Goal: Transaction & Acquisition: Subscribe to service/newsletter

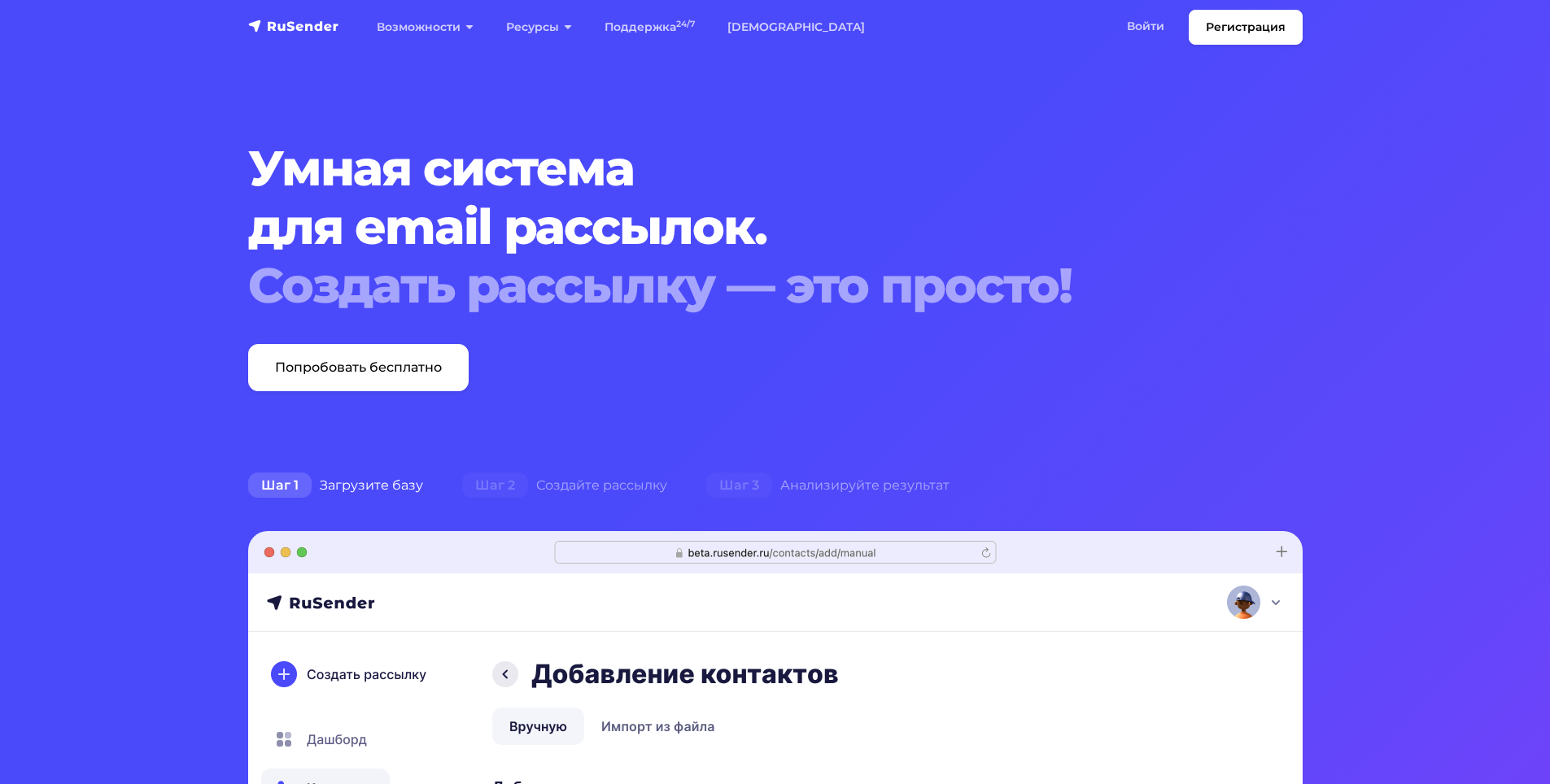
click at [370, 484] on div "Шаг 1 Загрузите базу" at bounding box center [336, 485] width 214 height 33
click at [752, 25] on link "[DEMOGRAPHIC_DATA]" at bounding box center [797, 27] width 170 height 34
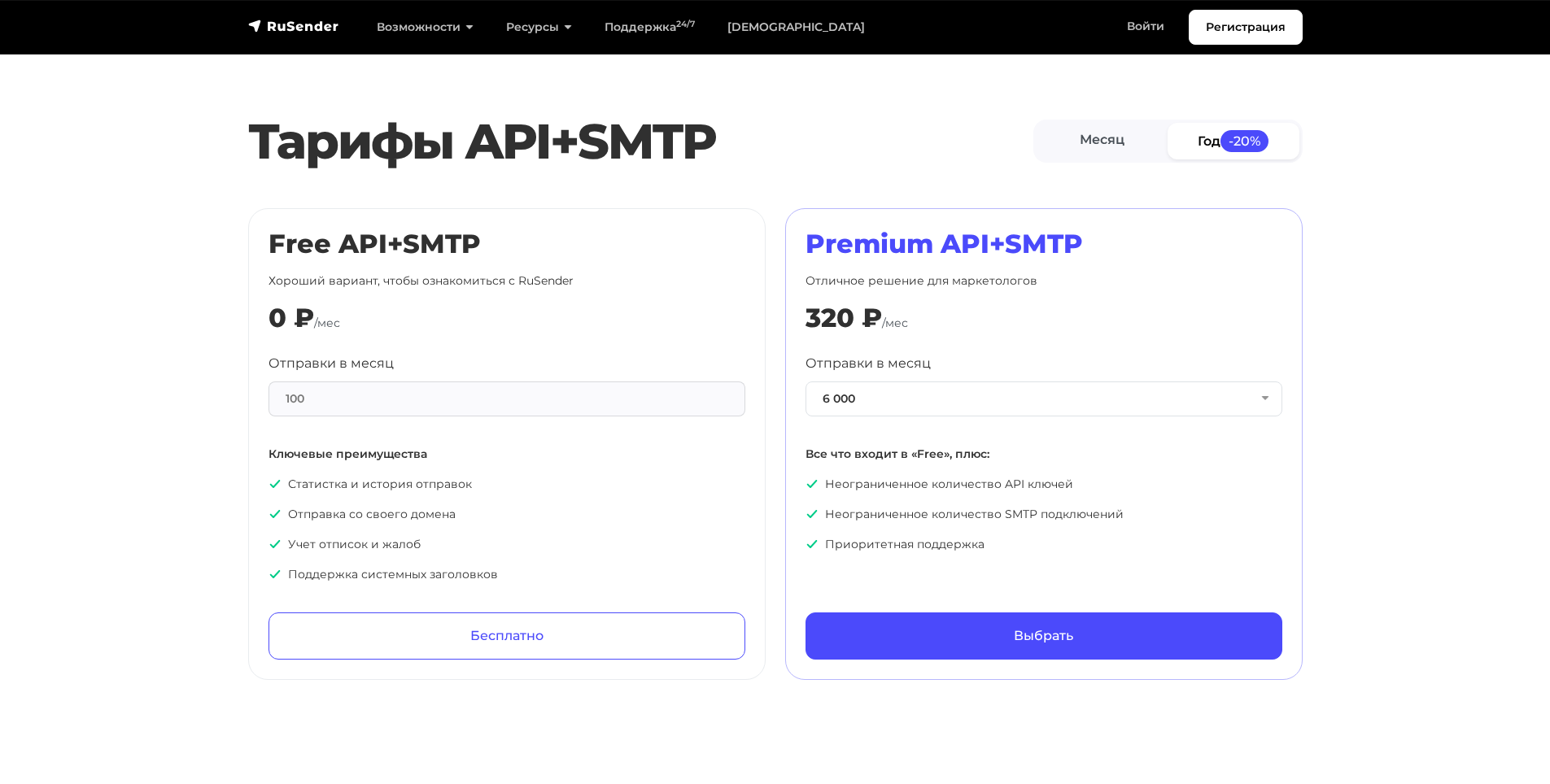
scroll to position [651, 0]
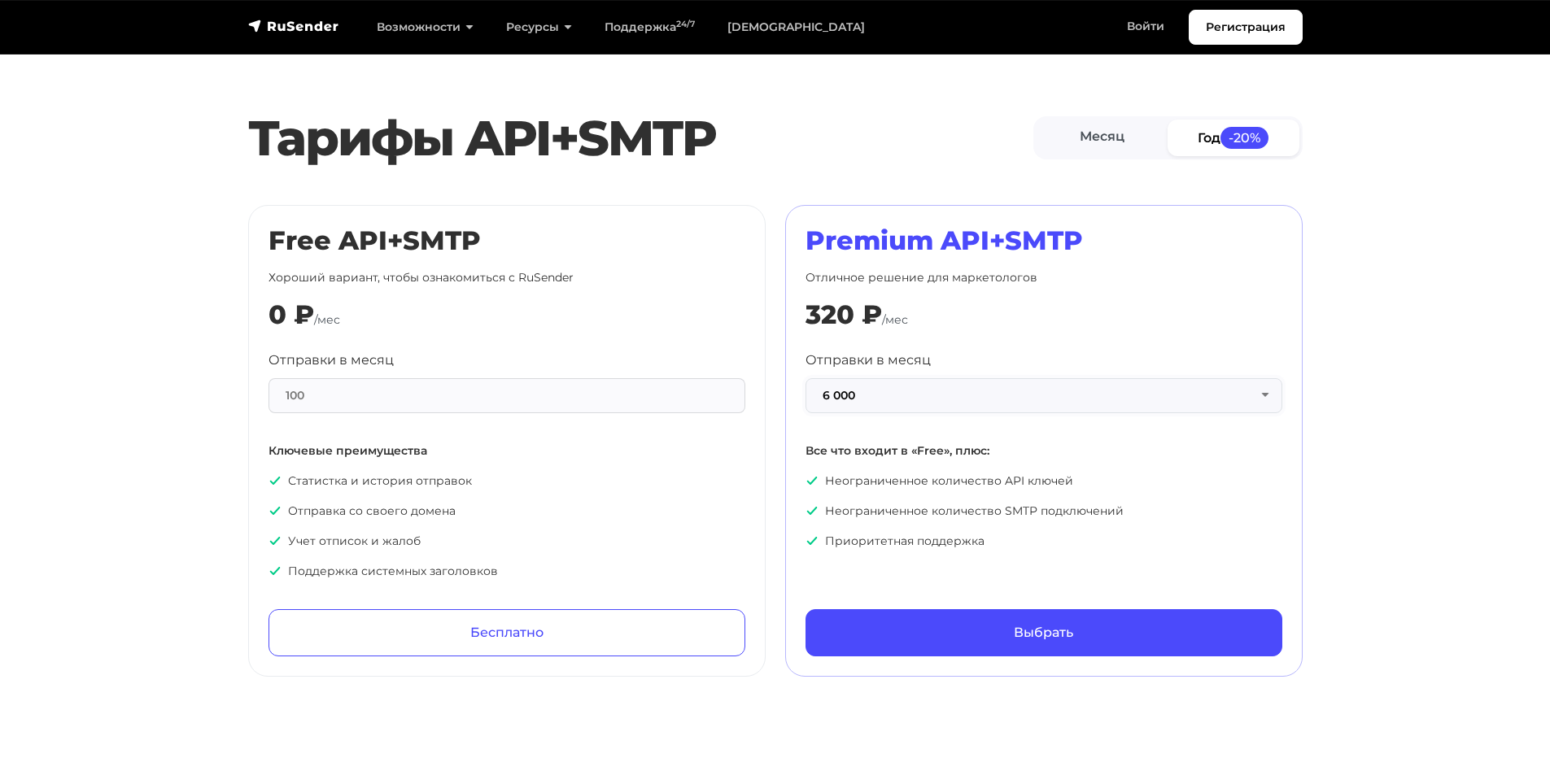
click at [984, 406] on button "6 000" at bounding box center [1045, 395] width 477 height 35
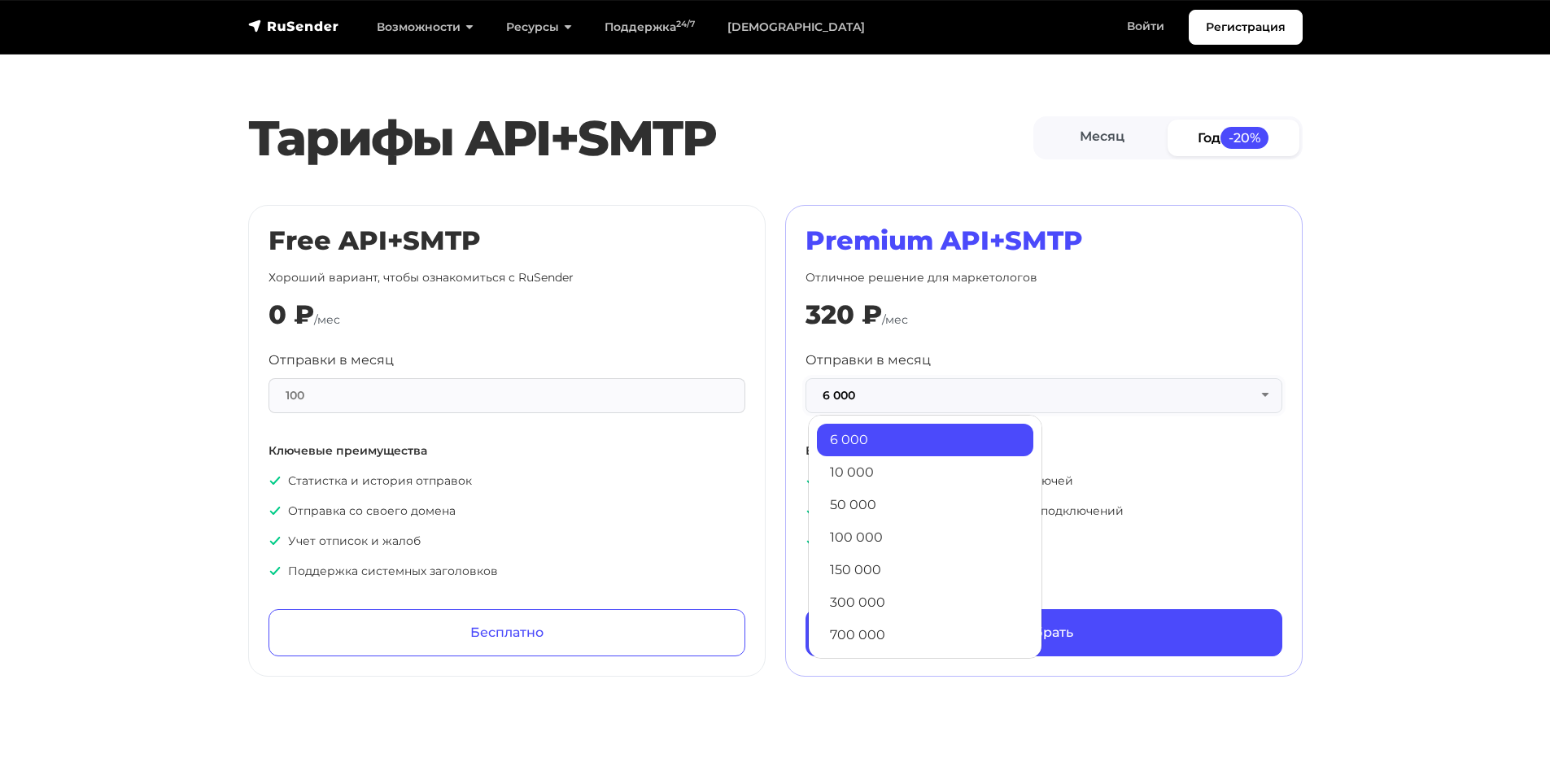
click at [984, 406] on button "6 000" at bounding box center [1045, 395] width 477 height 35
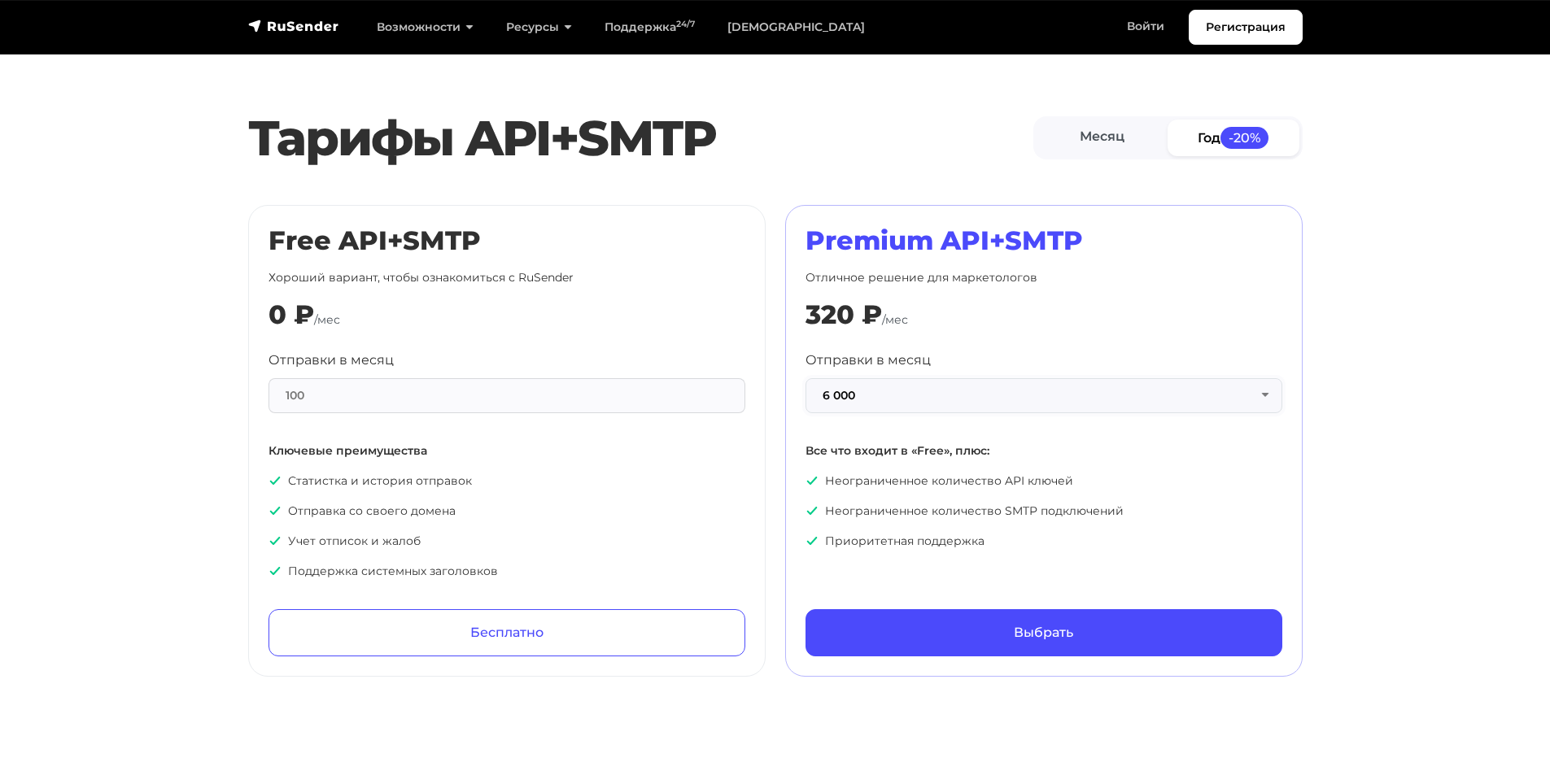
click at [984, 405] on button "6 000" at bounding box center [1045, 395] width 477 height 35
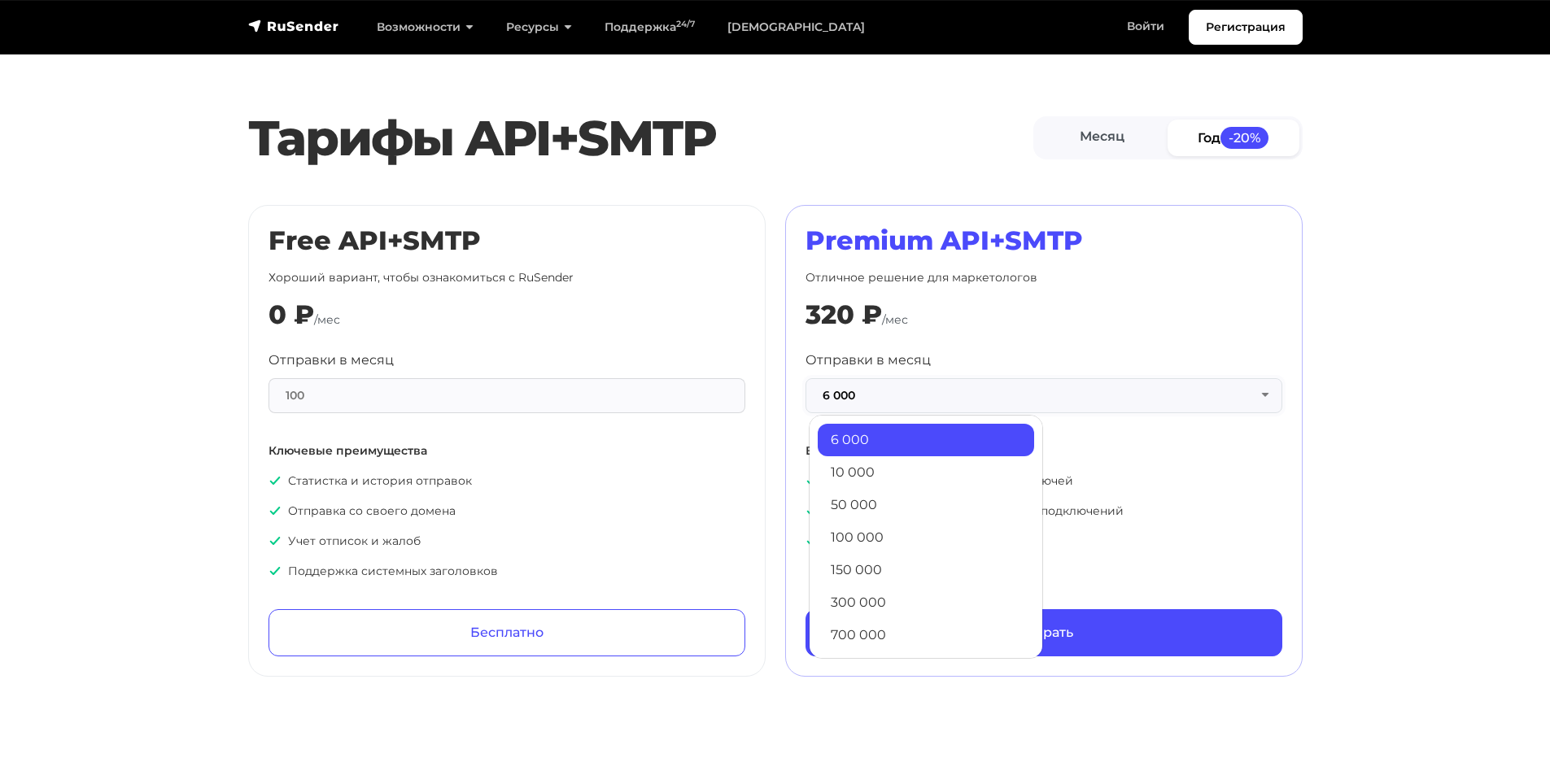
click at [984, 405] on button "6 000" at bounding box center [1045, 395] width 477 height 35
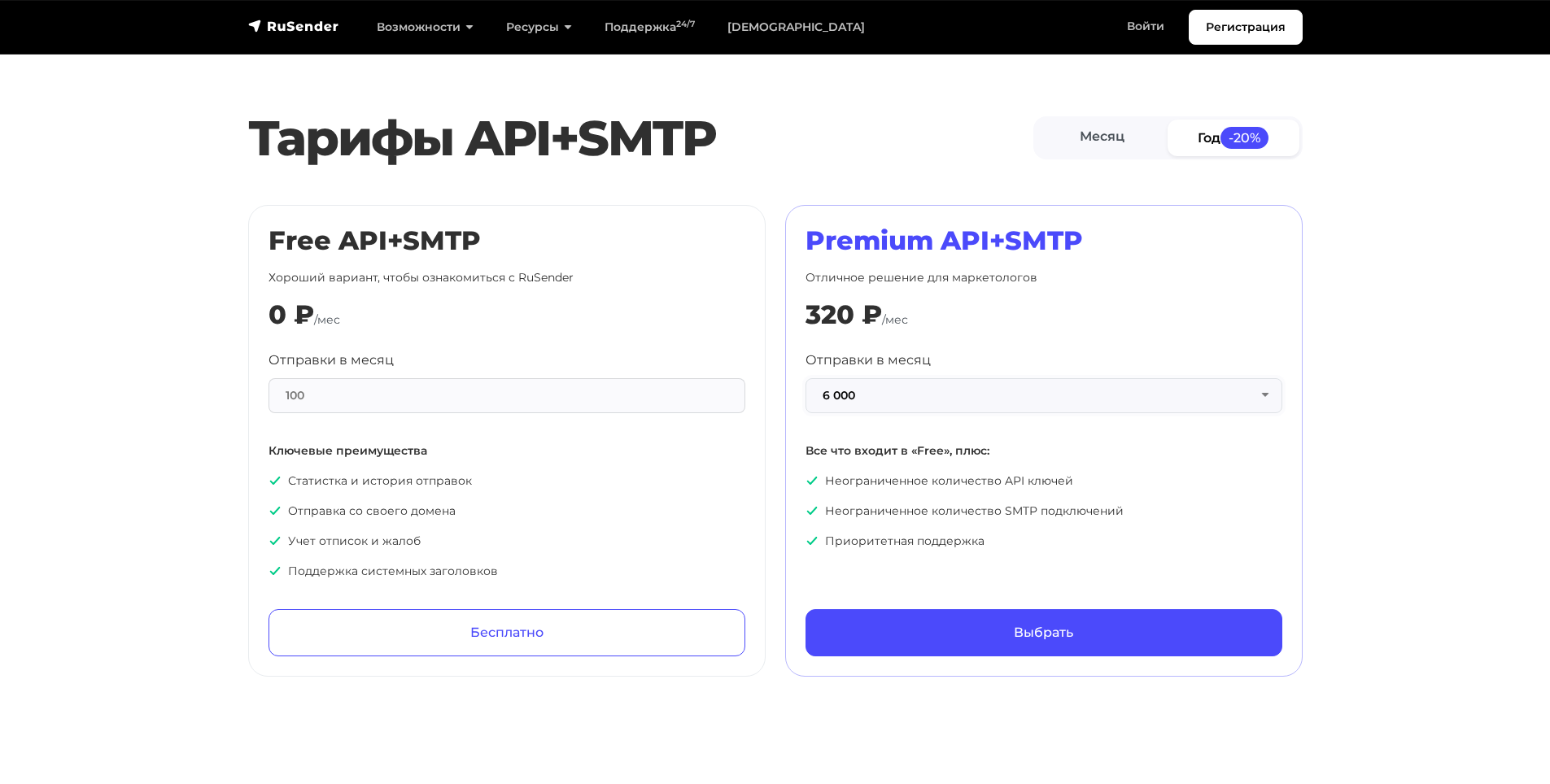
click at [898, 395] on button "6 000" at bounding box center [1045, 395] width 477 height 35
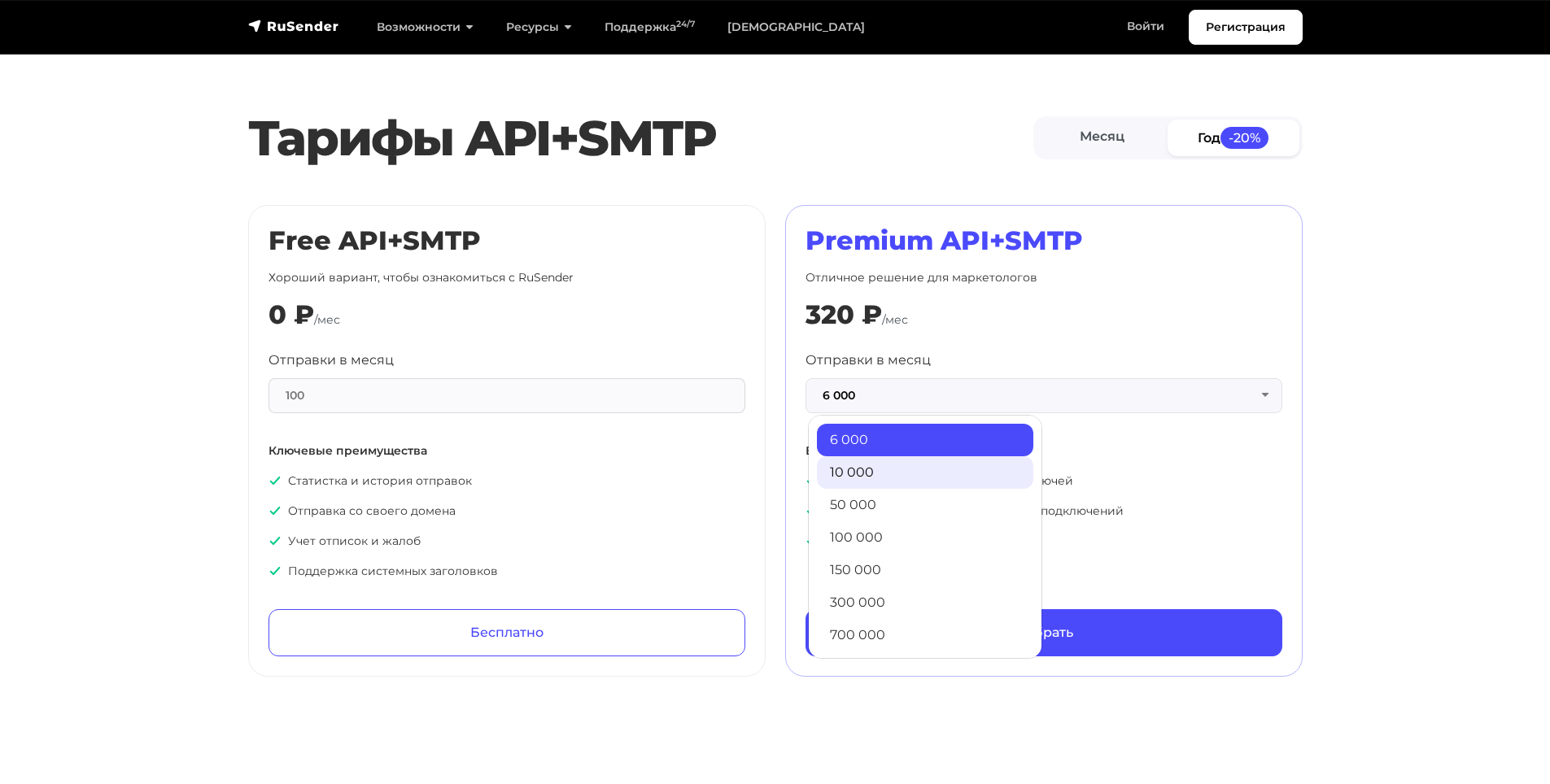
click at [865, 471] on link "10 000" at bounding box center [925, 473] width 216 height 33
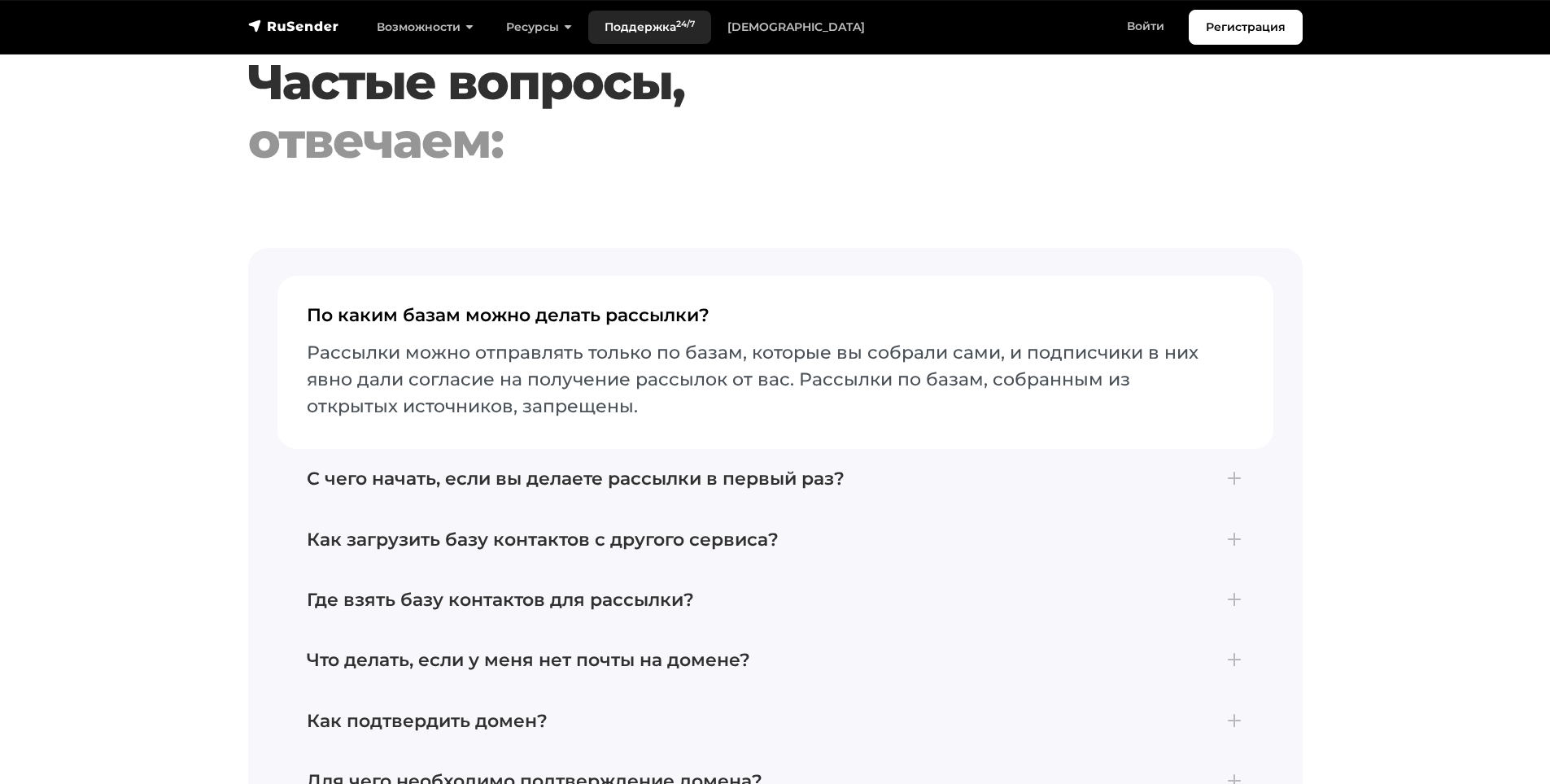
scroll to position [3255, 0]
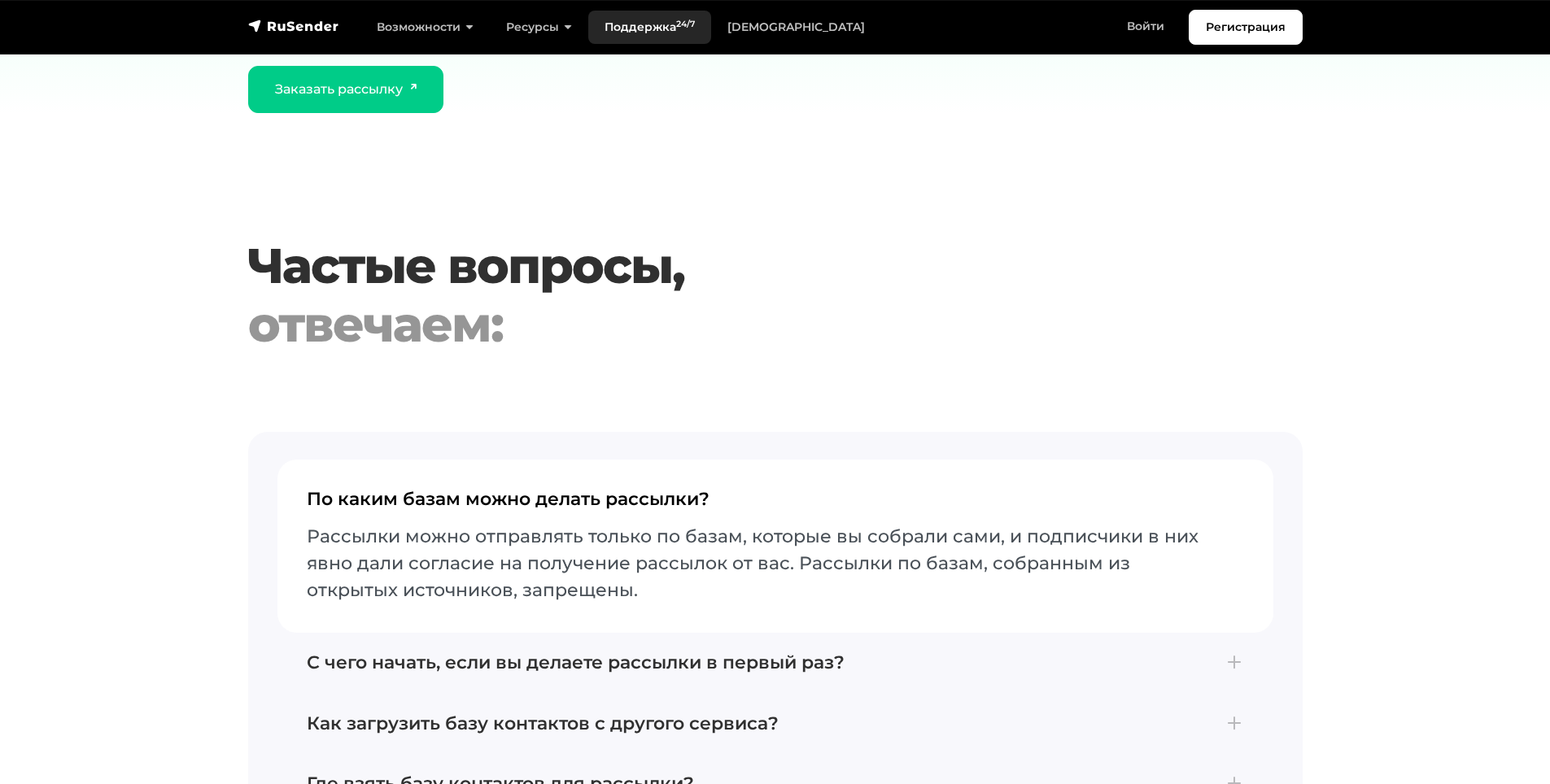
click at [679, 21] on sup "24/7" at bounding box center [685, 24] width 19 height 11
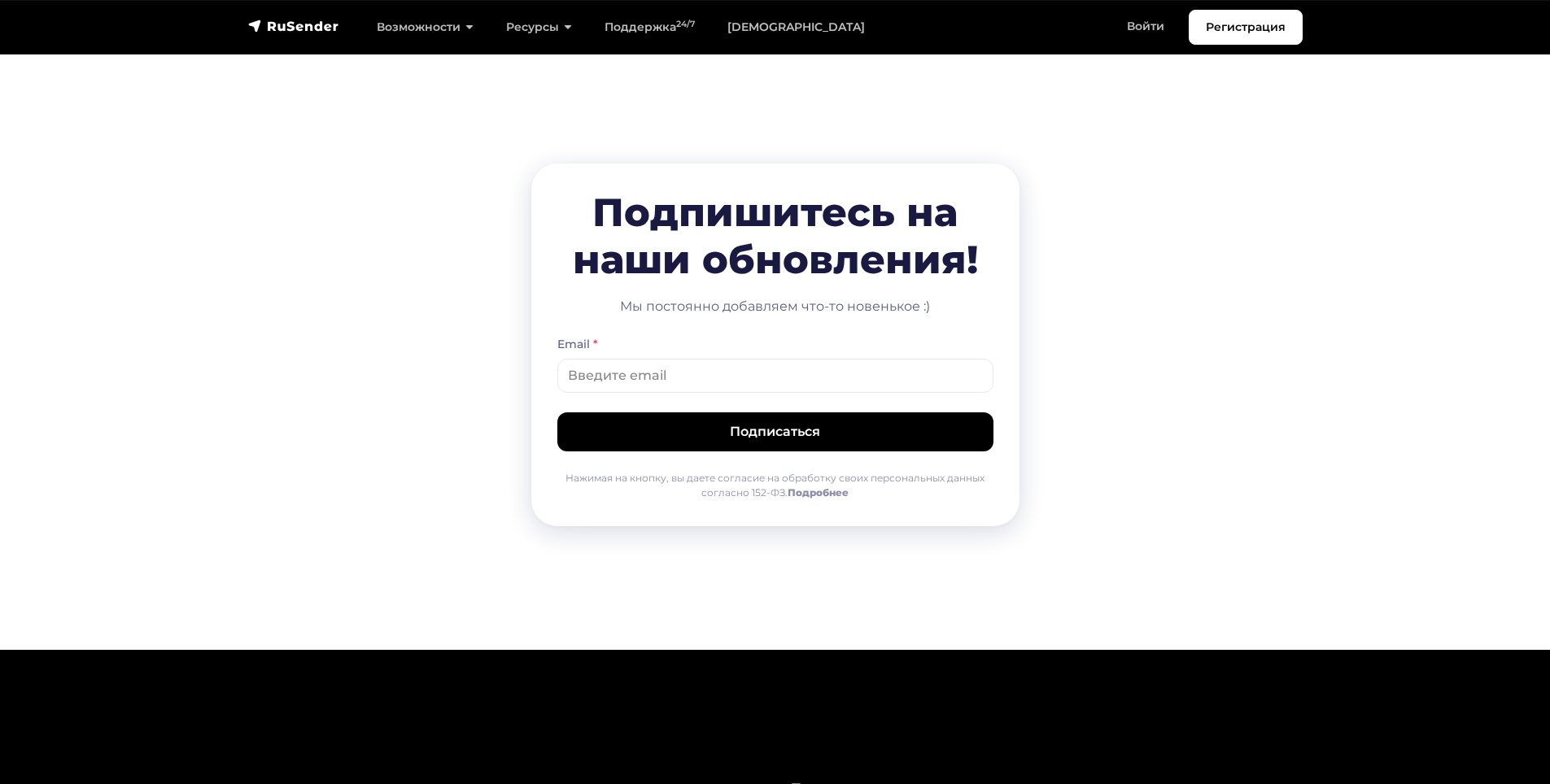
scroll to position [4269, 0]
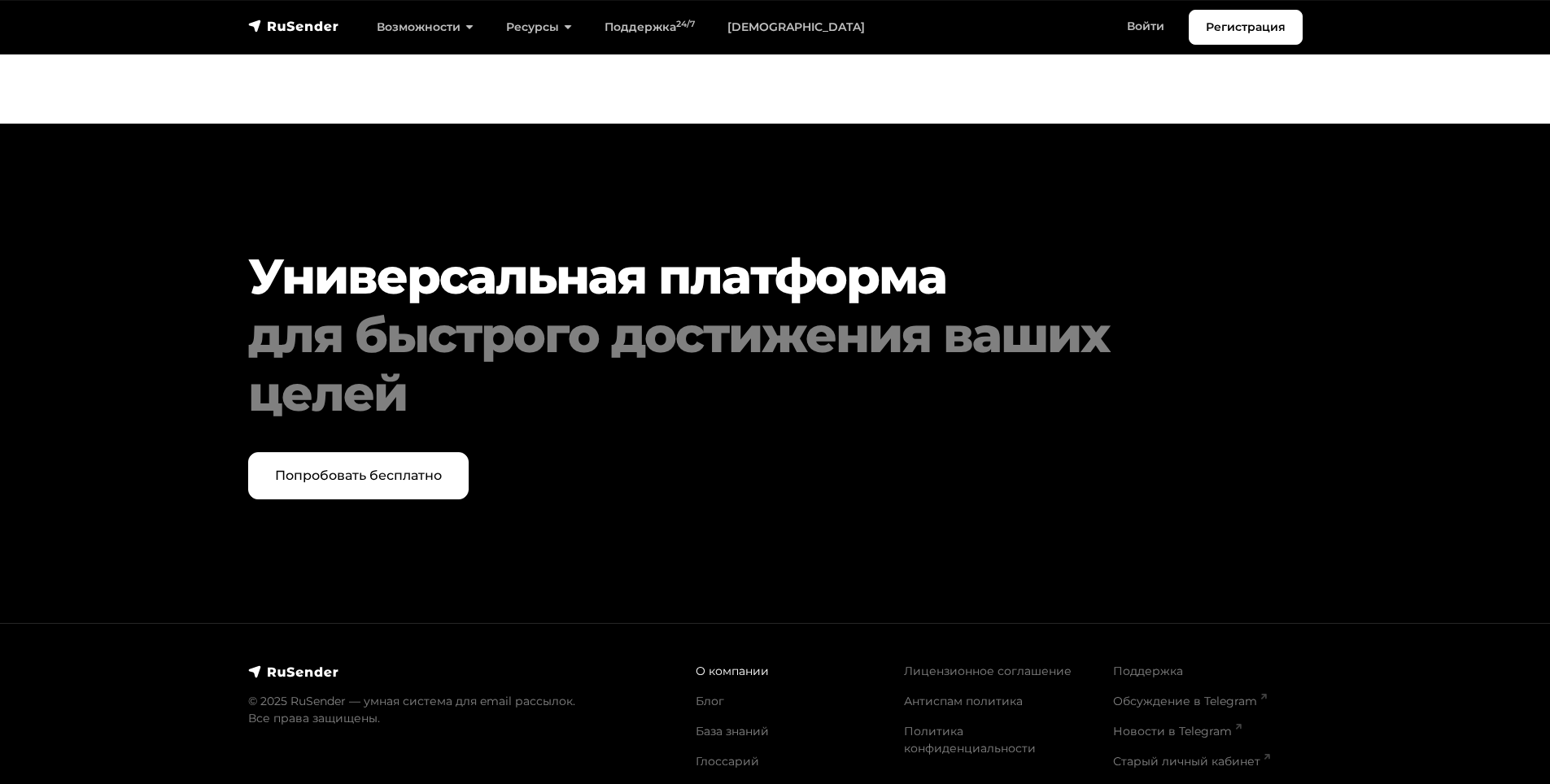
click at [728, 664] on link "О компании" at bounding box center [732, 671] width 74 height 14
click at [1131, 664] on link "Поддержка" at bounding box center [1148, 671] width 70 height 14
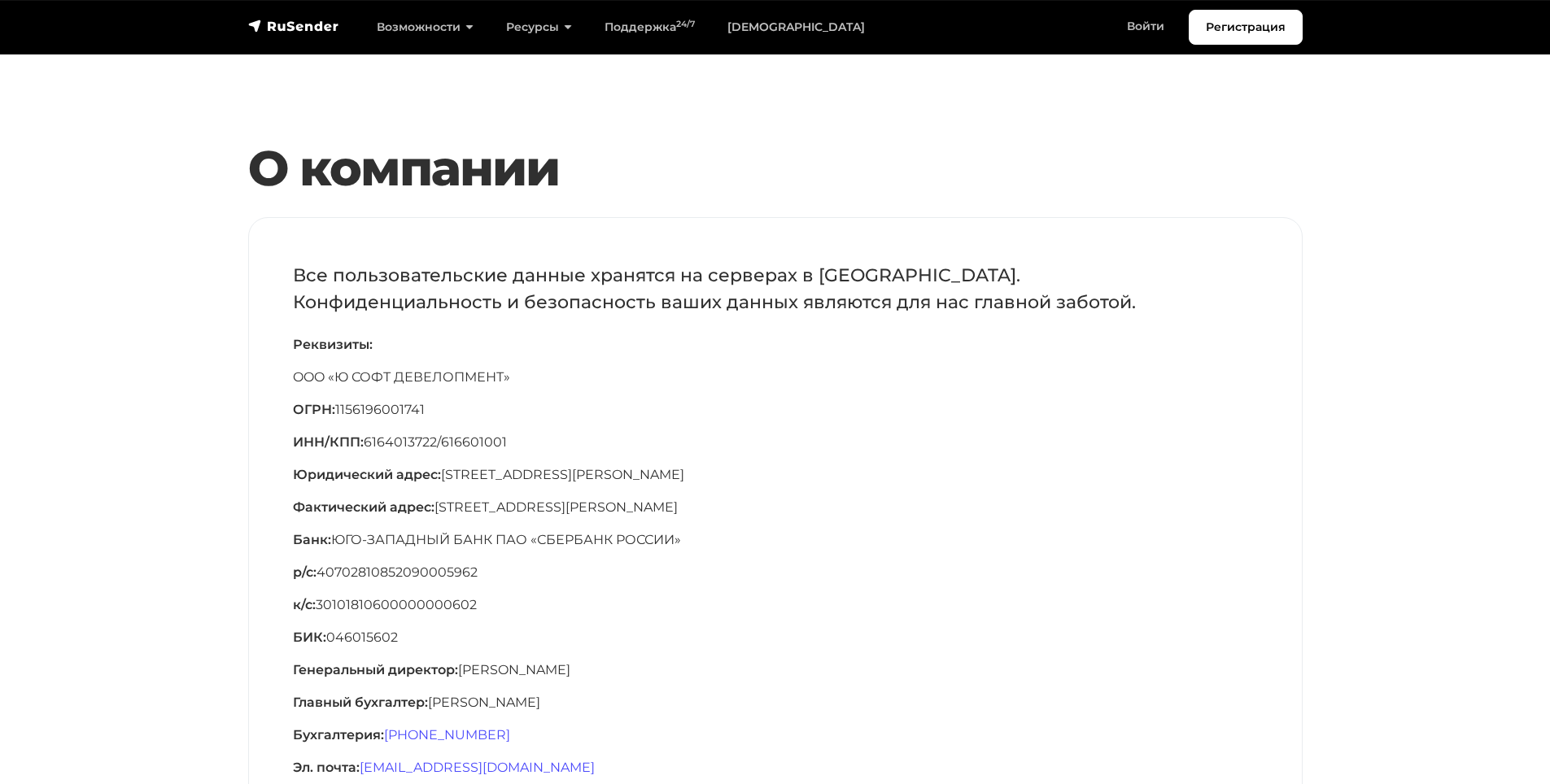
scroll to position [81, 0]
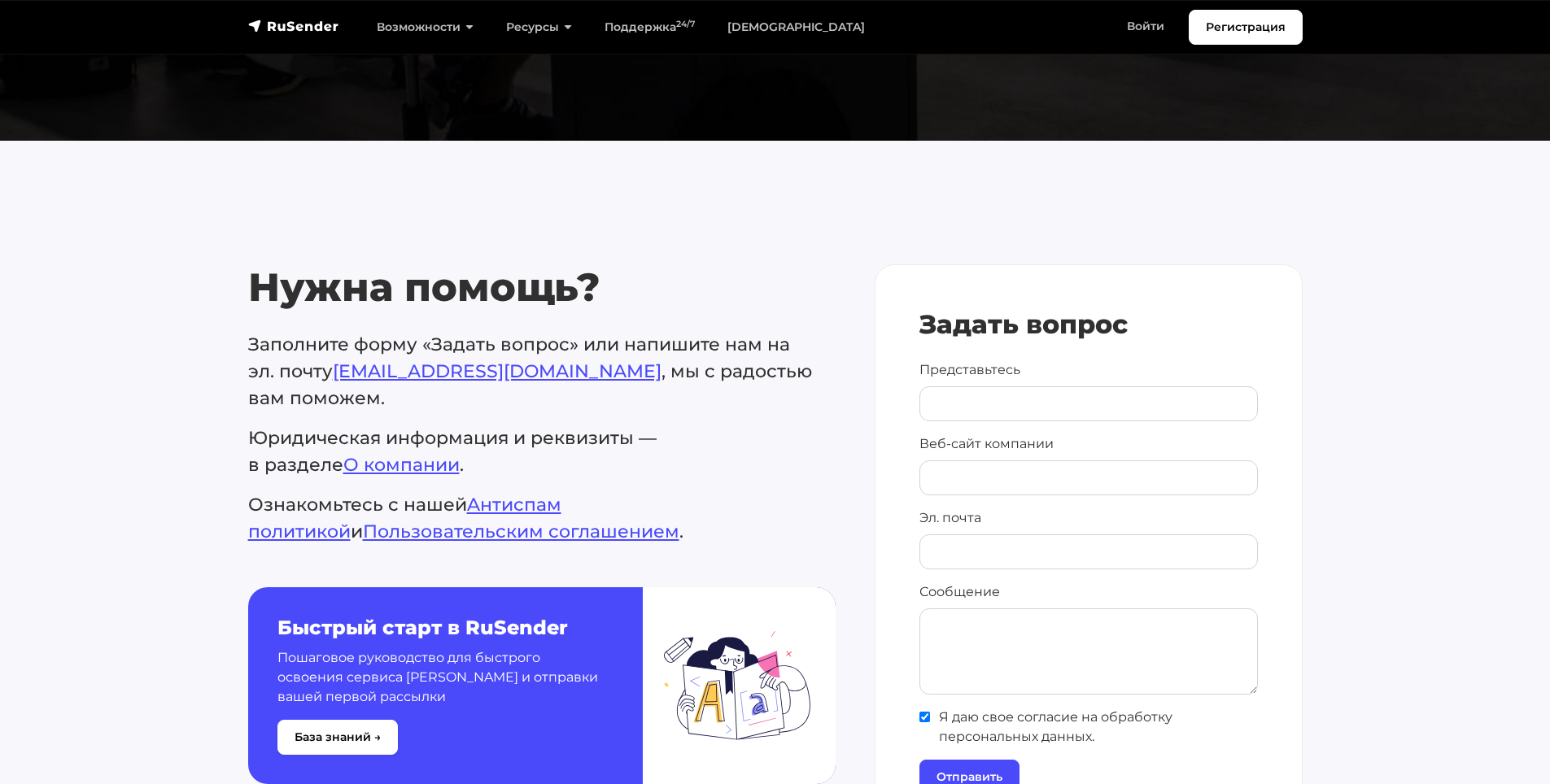
scroll to position [651, 0]
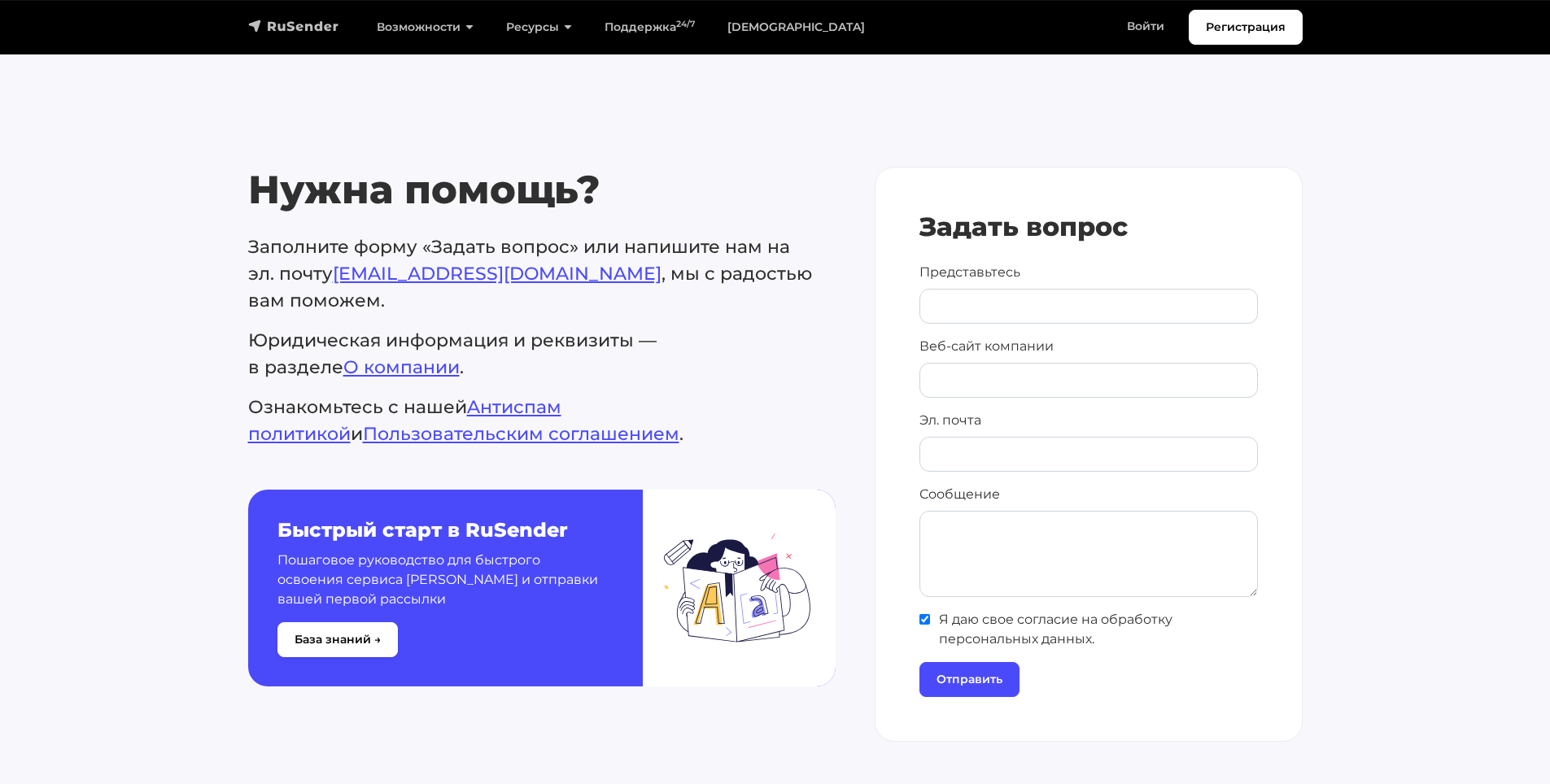
click at [313, 25] on img "navbar" at bounding box center [293, 26] width 91 height 16
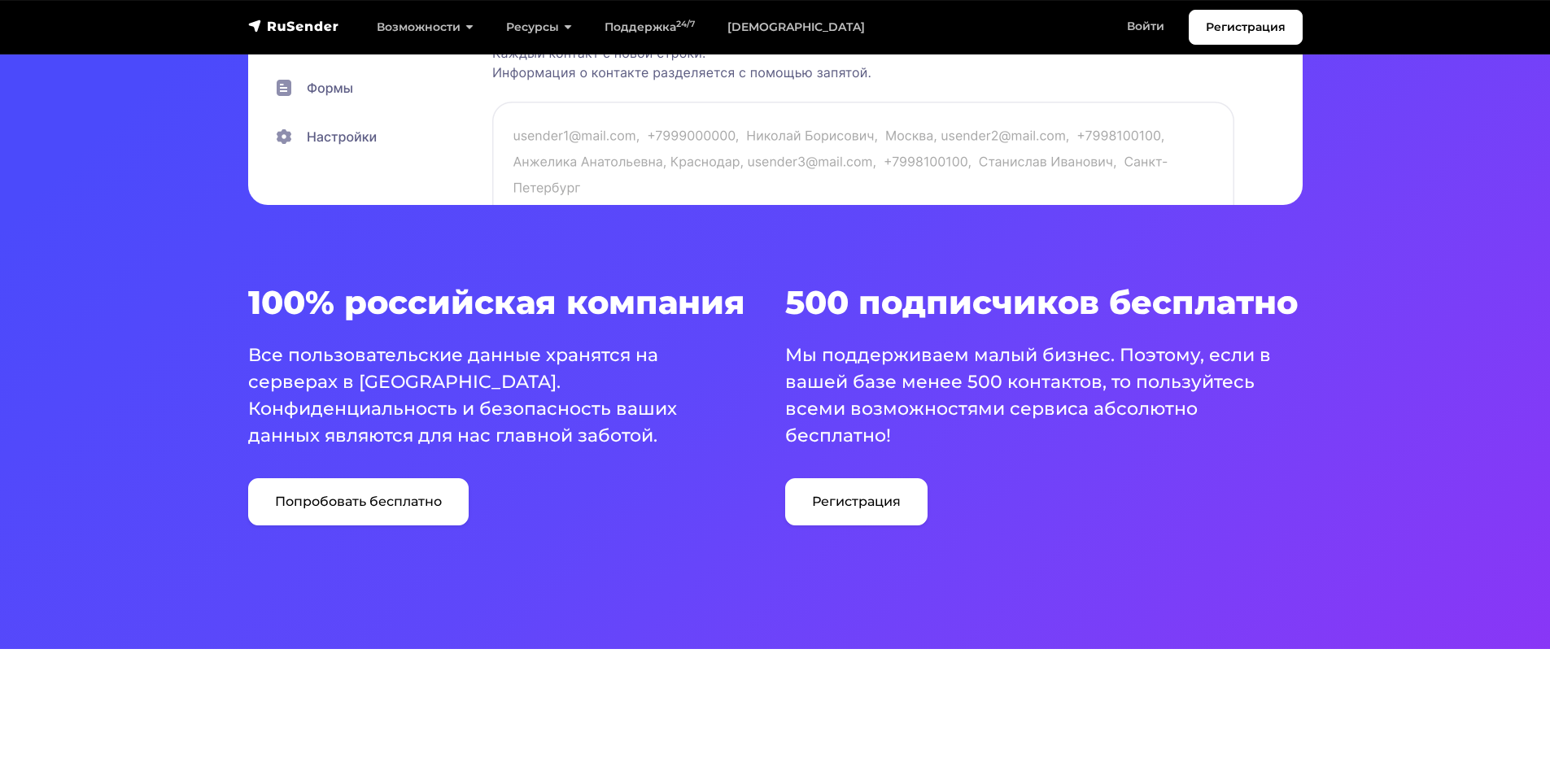
scroll to position [895, 0]
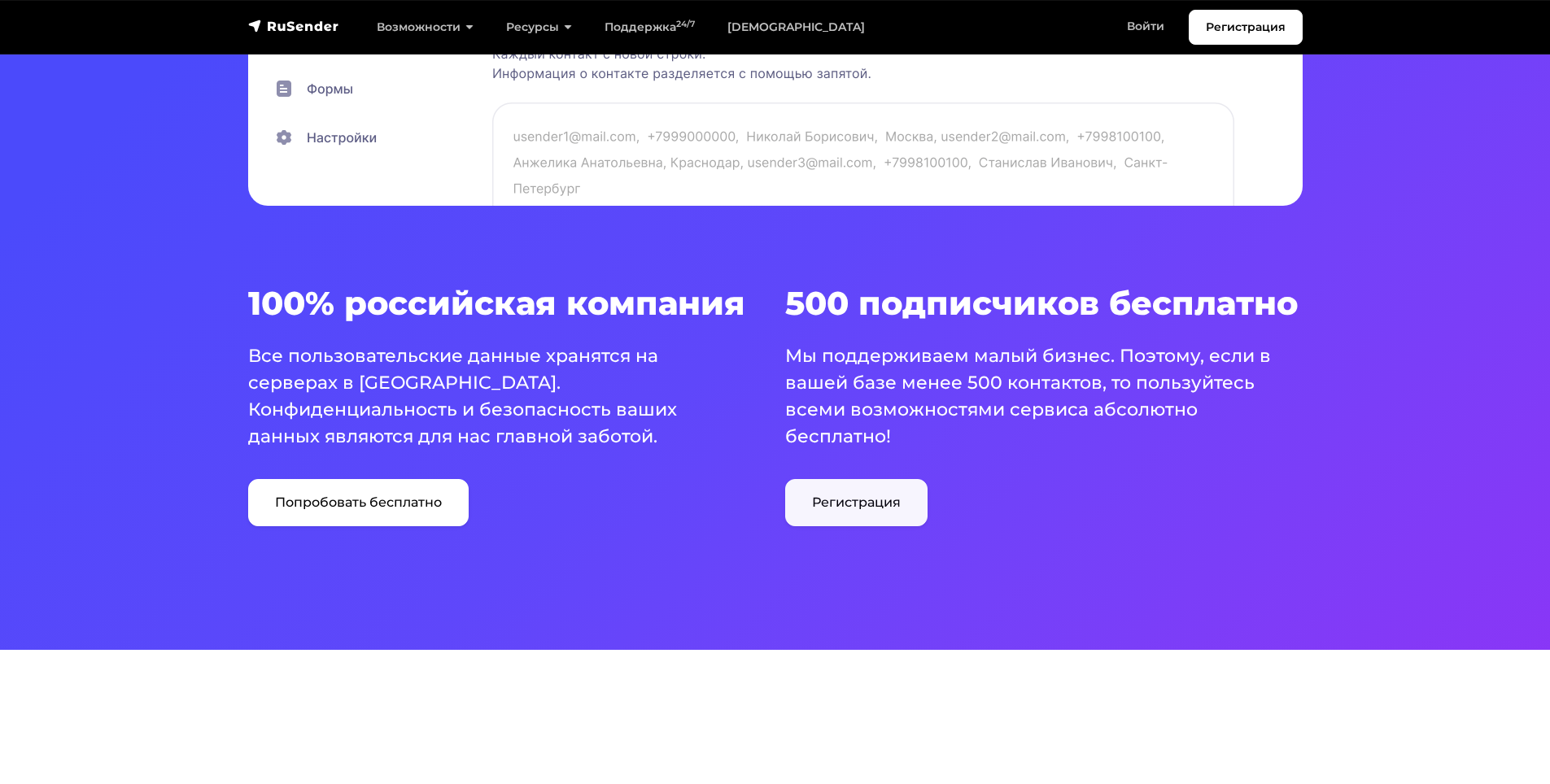
click at [829, 496] on link "Регистрация" at bounding box center [856, 503] width 143 height 47
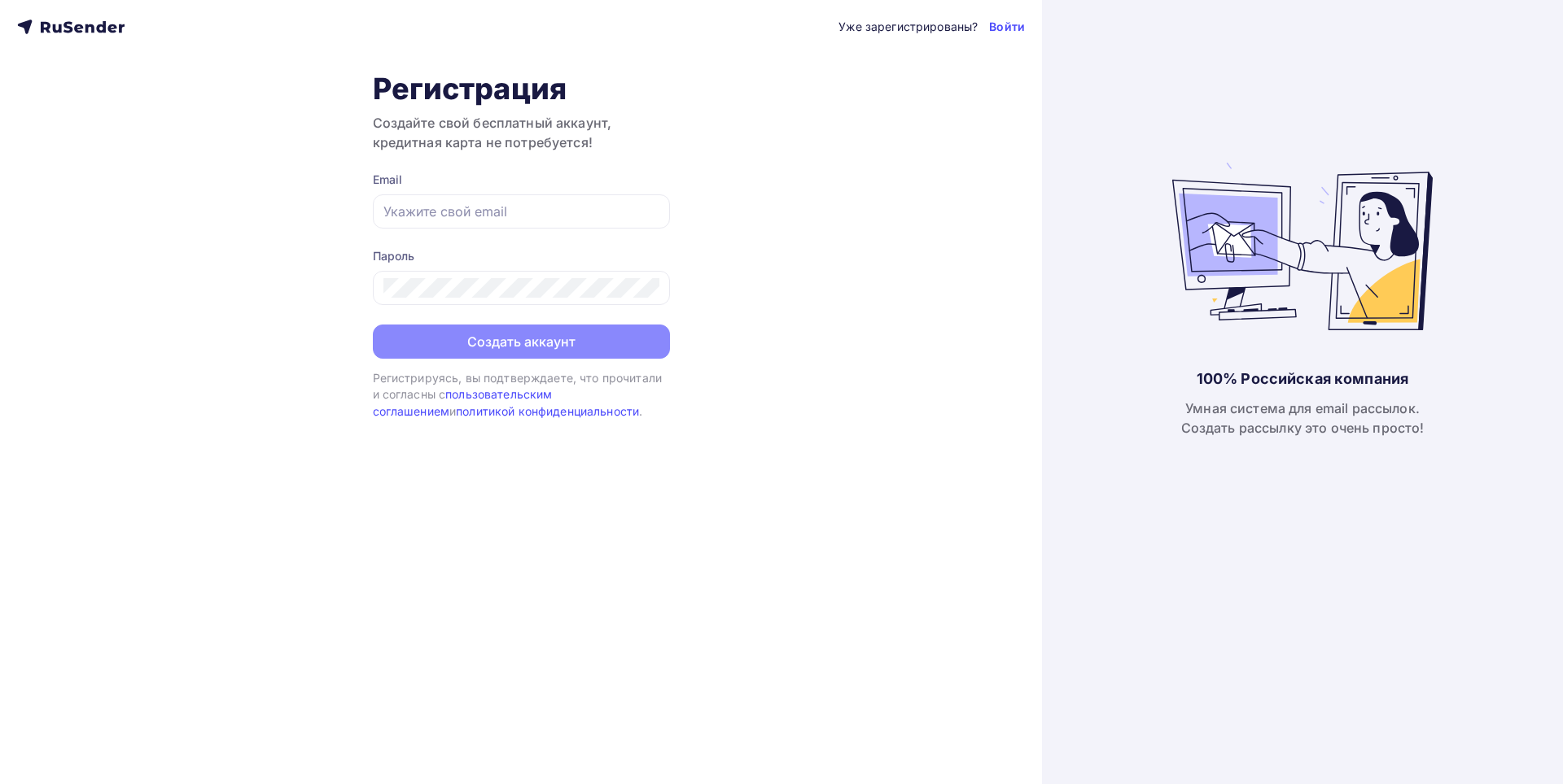
click at [434, 233] on form "Email [GEOGRAPHIC_DATA] Создать аккаунт" at bounding box center [521, 265] width 297 height 188
click at [433, 223] on div at bounding box center [521, 212] width 297 height 34
click at [433, 222] on div at bounding box center [521, 212] width 297 height 34
click at [433, 216] on input "text" at bounding box center [521, 212] width 276 height 19
click at [475, 231] on form "Email Пароль Создать аккаунт" at bounding box center [521, 265] width 297 height 188
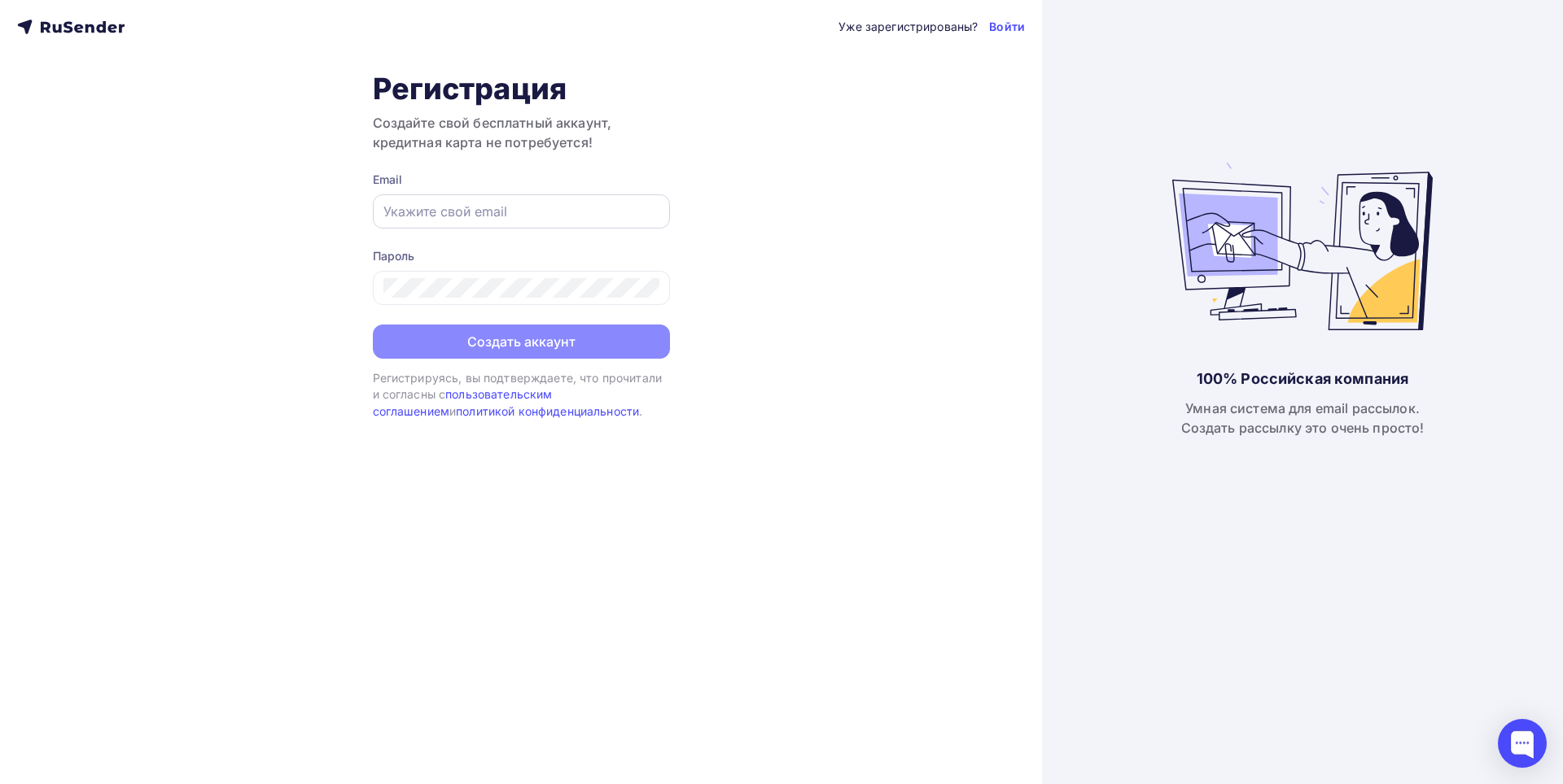
click at [481, 221] on div at bounding box center [521, 212] width 297 height 34
click at [492, 214] on input "text" at bounding box center [521, 212] width 276 height 19
type input "л"
type input "k.vdovichenko@garantrs.ru"
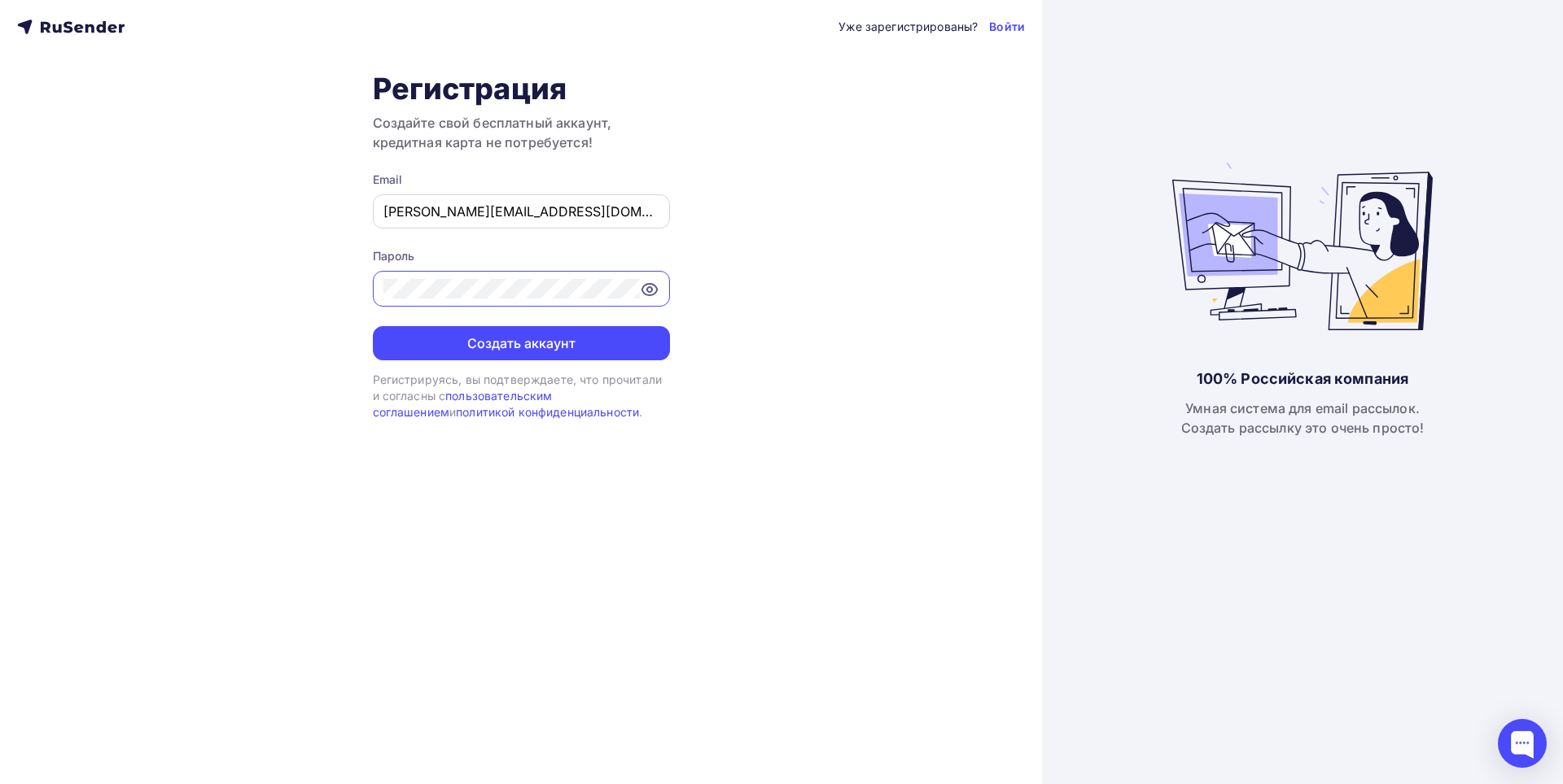
click at [373, 326] on button "Создать аккаунт" at bounding box center [521, 344] width 297 height 34
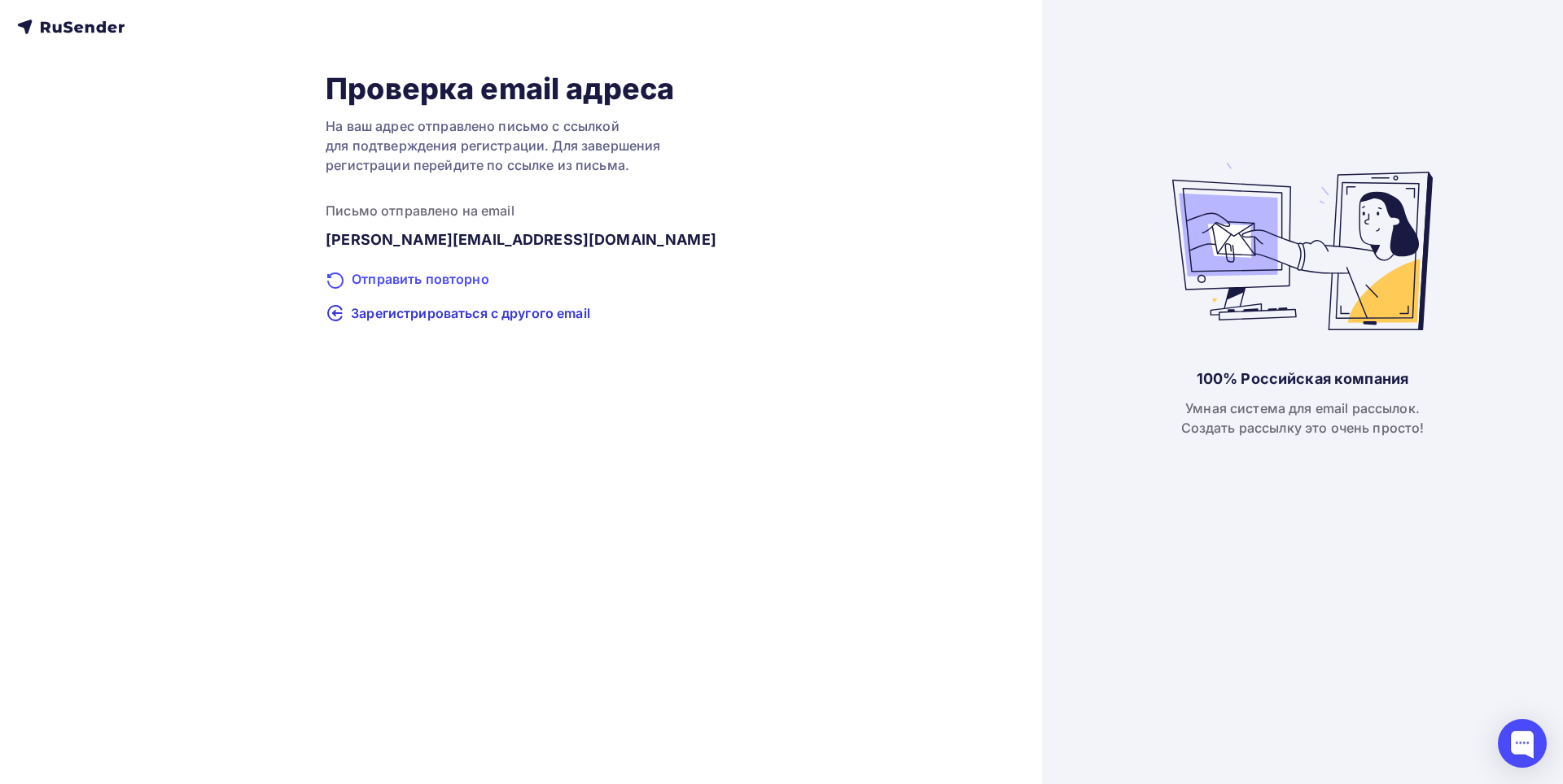
click at [418, 280] on div "Отправить повторно" at bounding box center [521, 280] width 391 height 21
